Goal: Transaction & Acquisition: Purchase product/service

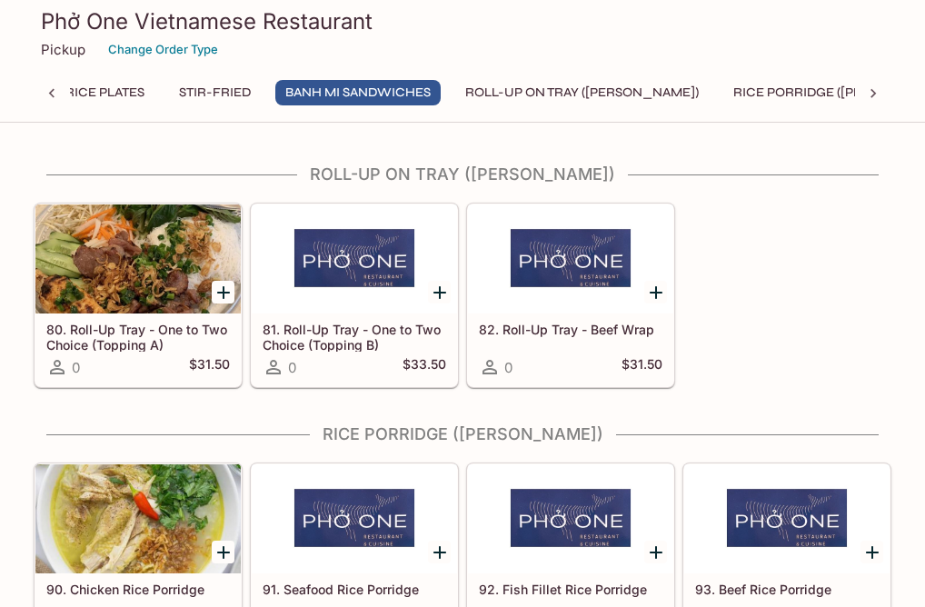
scroll to position [3249, 0]
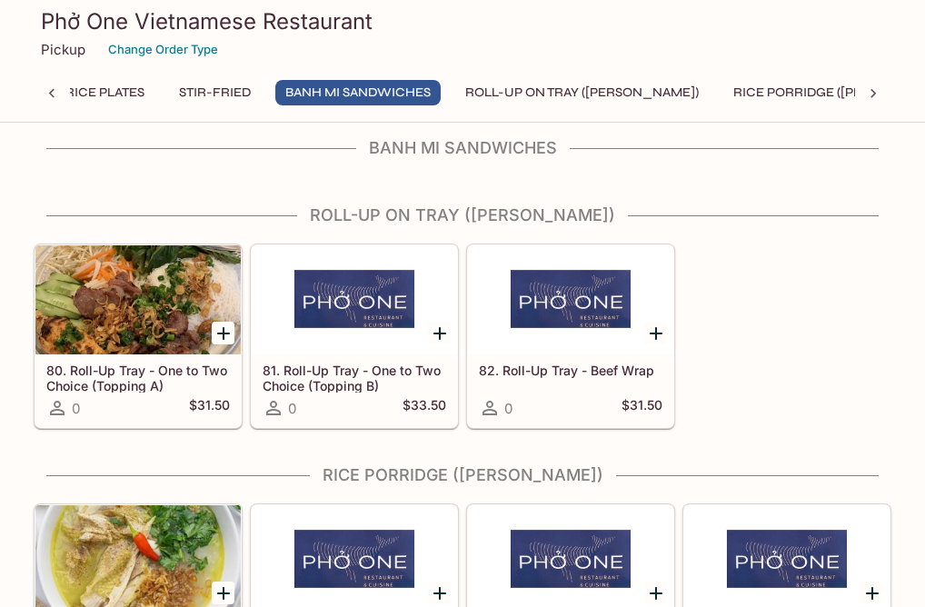
click at [144, 272] on div at bounding box center [137, 299] width 205 height 109
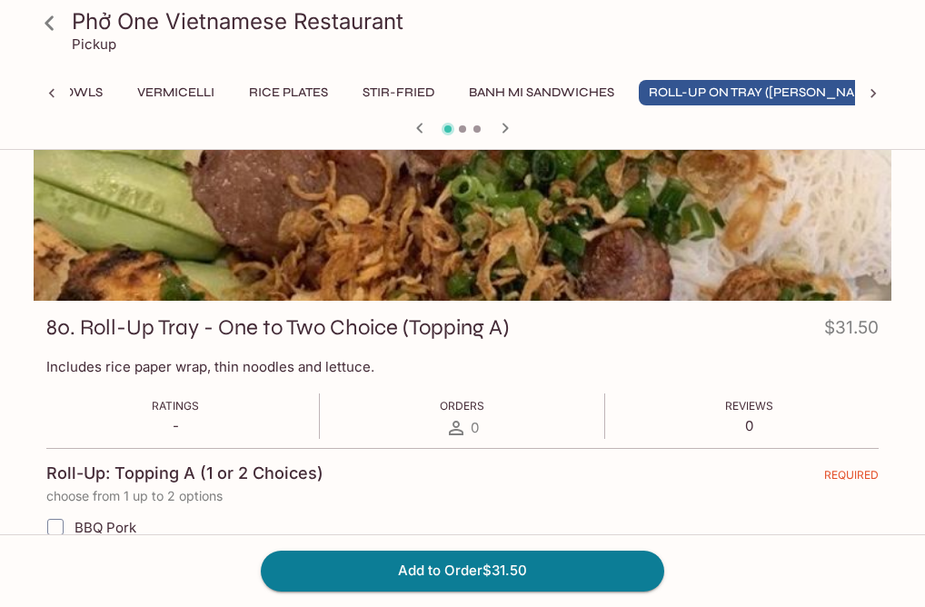
scroll to position [105, 0]
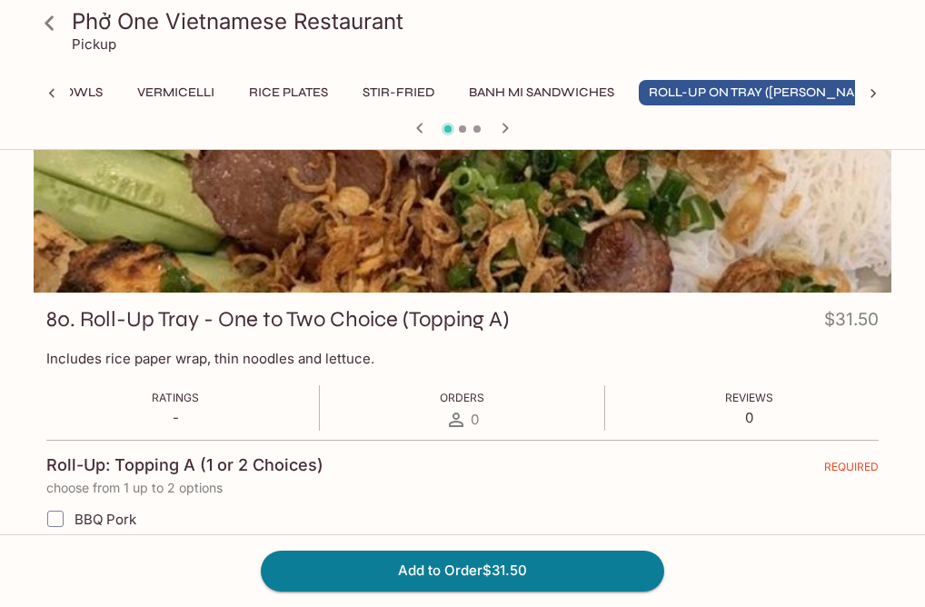
click at [49, 34] on icon at bounding box center [50, 23] width 32 height 32
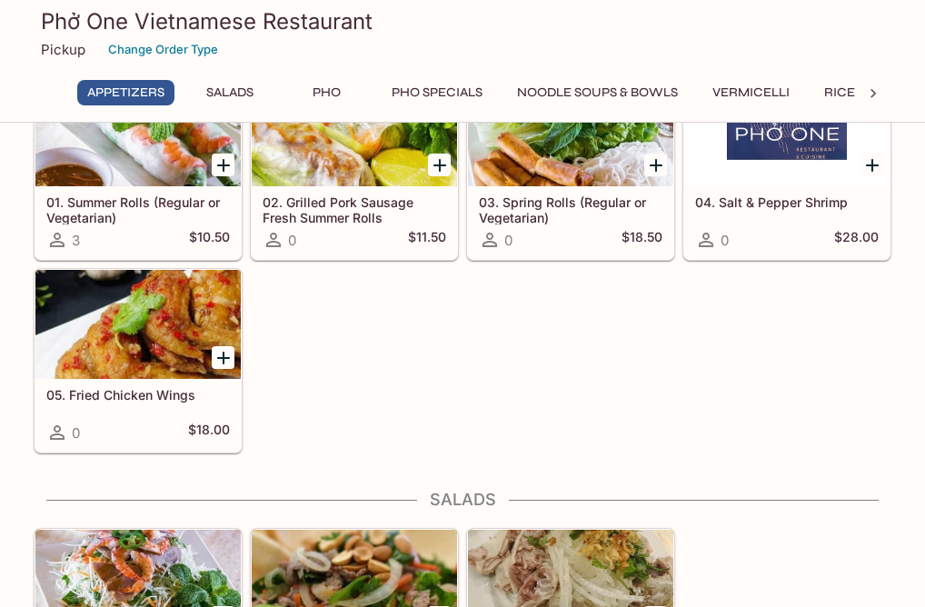
scroll to position [110, 0]
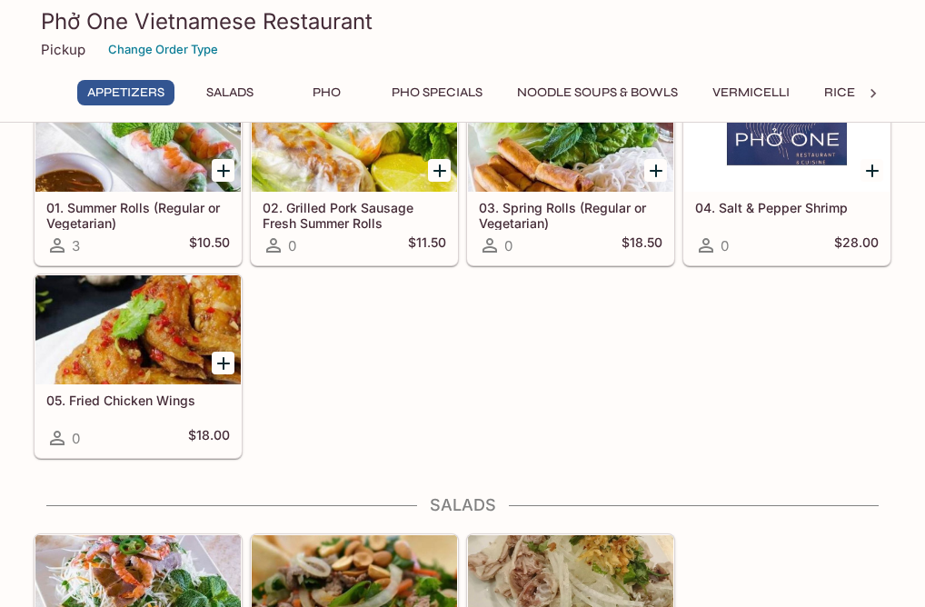
click at [884, 85] on div at bounding box center [873, 93] width 36 height 27
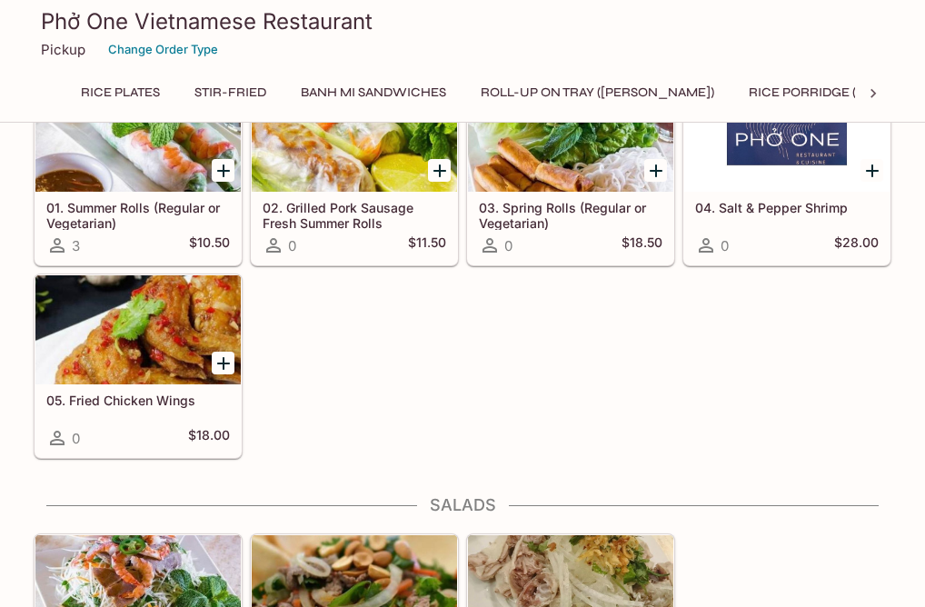
scroll to position [0, 743]
click at [416, 83] on button "Banh Mi Sandwiches" at bounding box center [373, 92] width 165 height 25
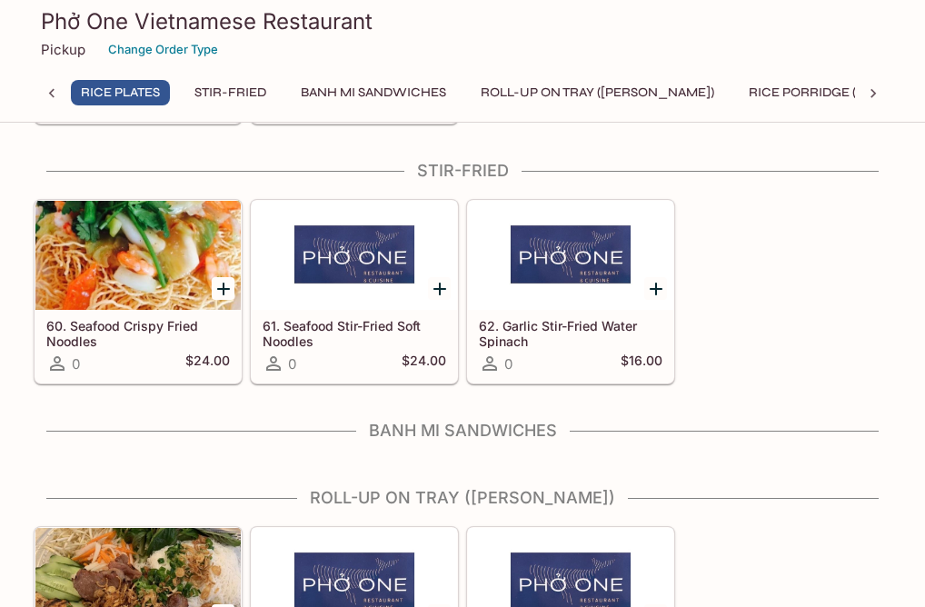
scroll to position [2940, 0]
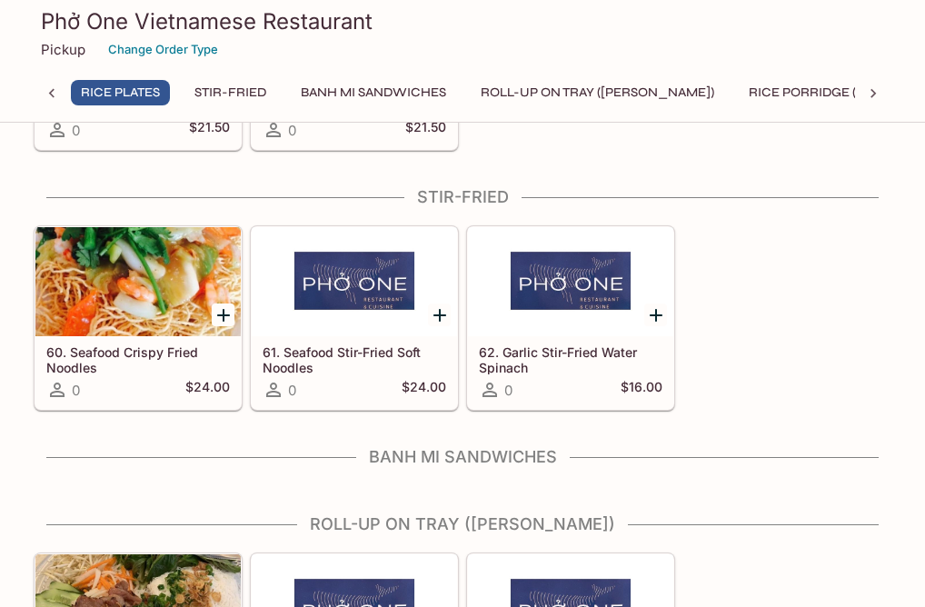
click at [409, 91] on button "Banh Mi Sandwiches" at bounding box center [373, 92] width 165 height 25
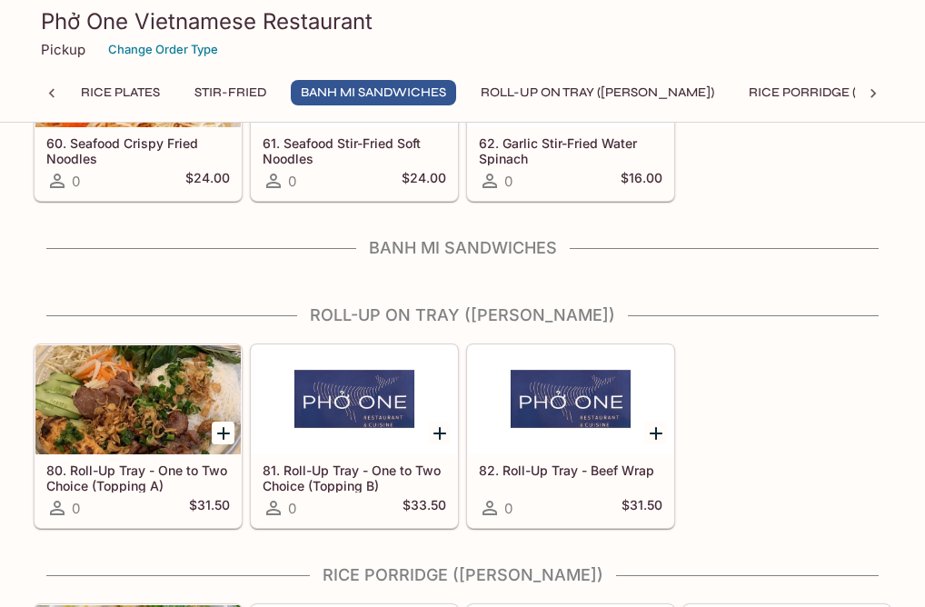
scroll to position [3232, 0]
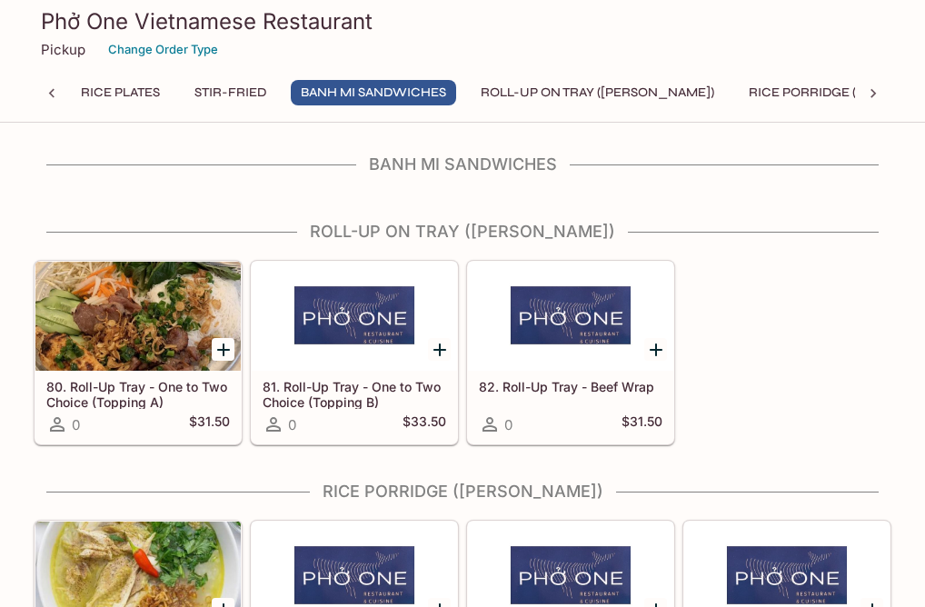
click at [437, 184] on div "Banh Mi Sandwiches" at bounding box center [463, 169] width 858 height 31
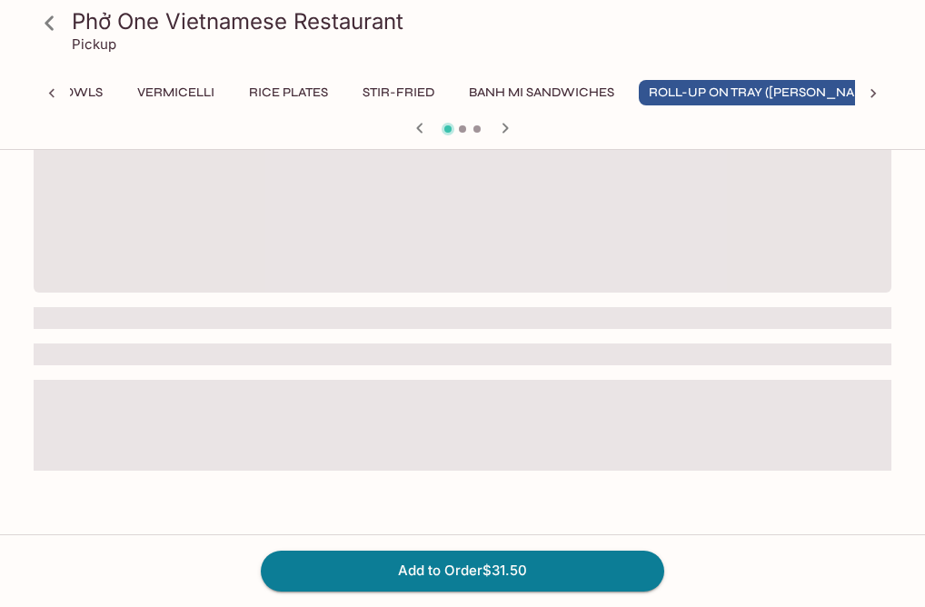
scroll to position [0, 575]
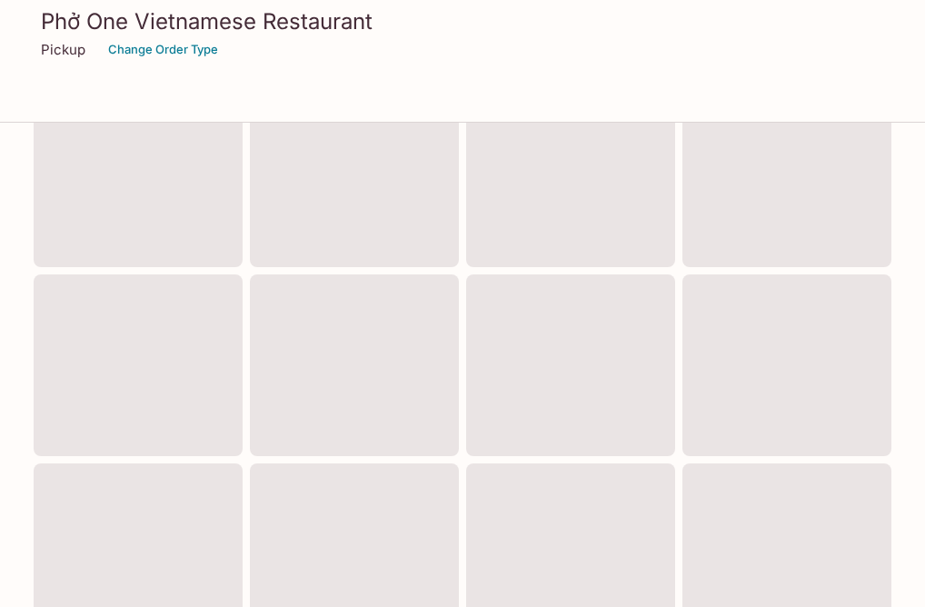
scroll to position [710, 0]
